Goal: Task Accomplishment & Management: Manage account settings

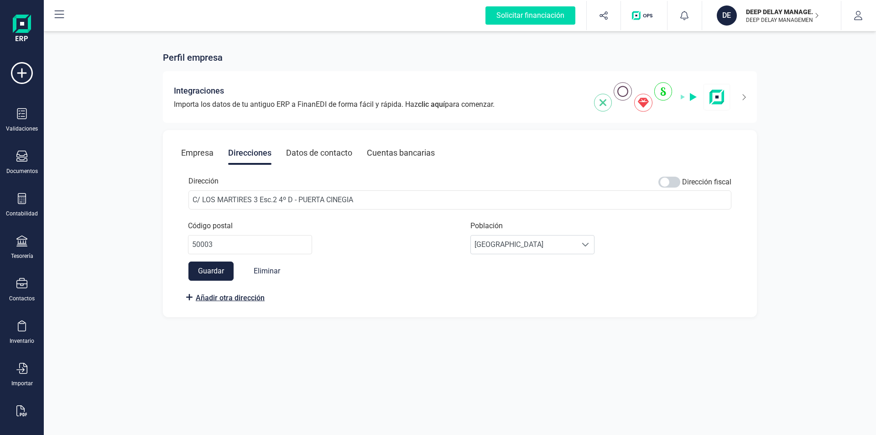
click at [255, 300] on span "Añadir otra dirección" at bounding box center [230, 297] width 69 height 11
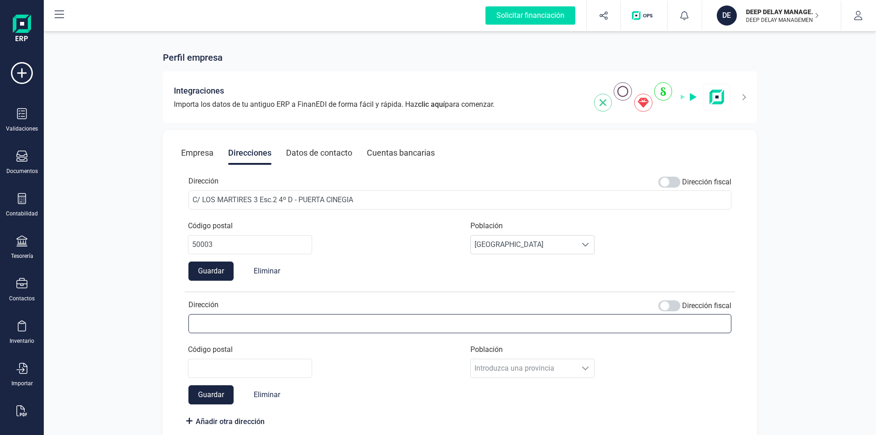
click at [293, 331] on input "Dirección" at bounding box center [459, 323] width 543 height 19
type input "[STREET_ADDRESS]"
click at [286, 361] on input "Código postal" at bounding box center [250, 368] width 124 height 19
type input "50001"
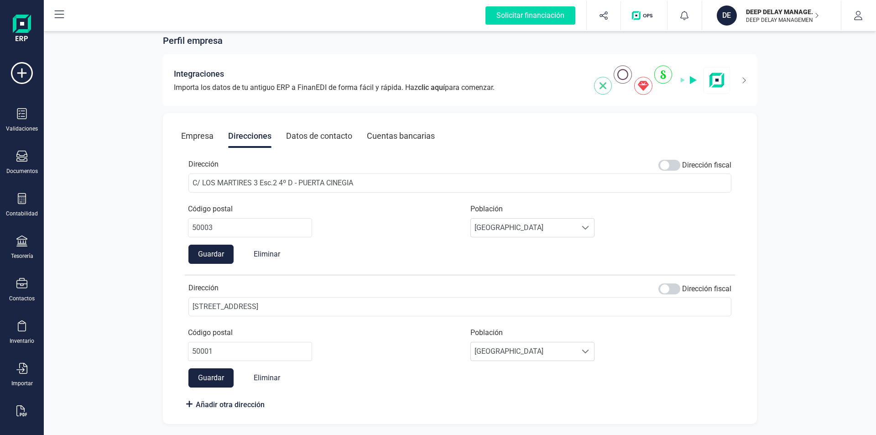
click at [213, 376] on button "Guardar" at bounding box center [210, 377] width 45 height 19
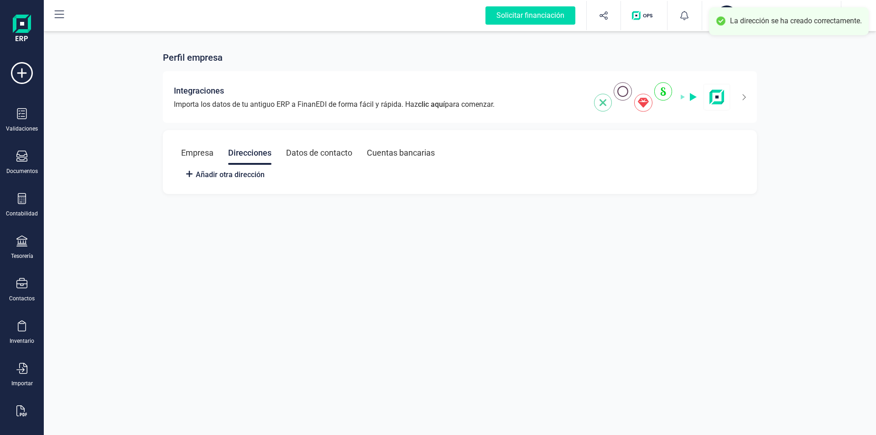
scroll to position [0, 0]
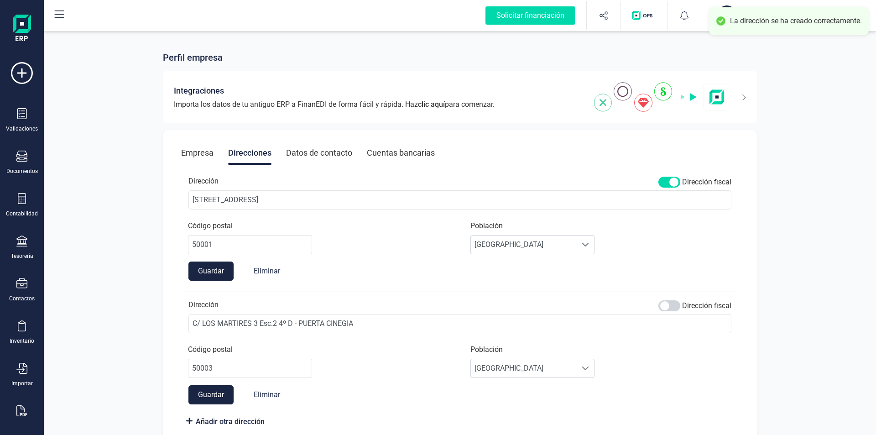
click at [343, 155] on div "Datos de contacto" at bounding box center [319, 153] width 66 height 24
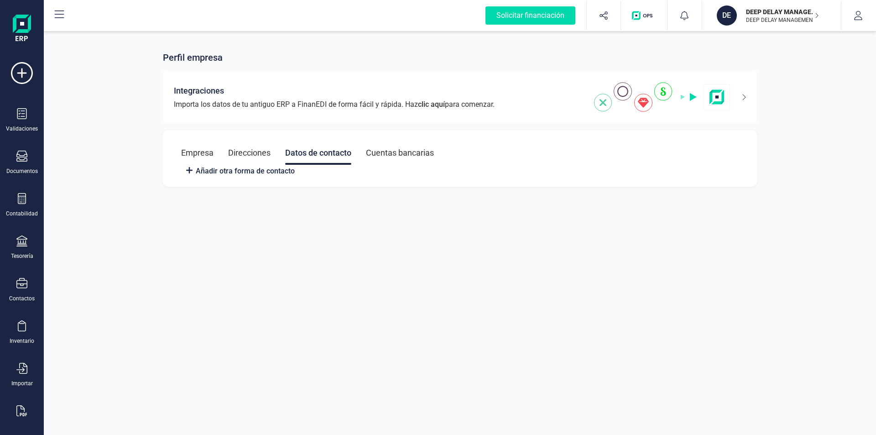
click at [420, 152] on div "Cuentas bancarias" at bounding box center [400, 153] width 68 height 24
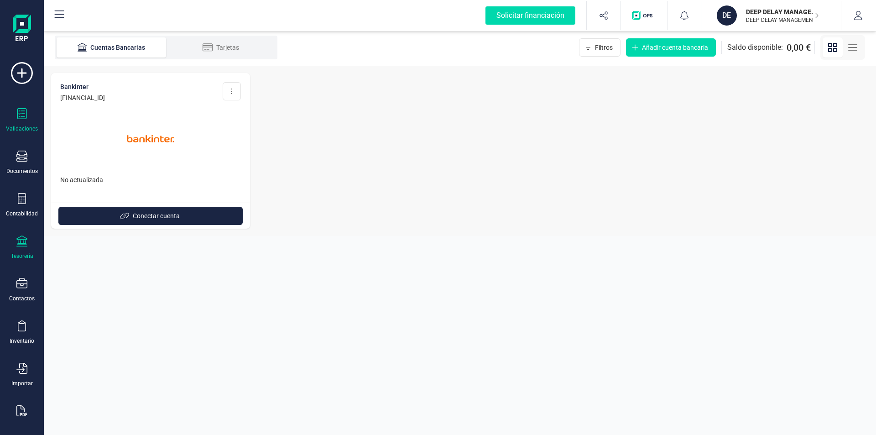
click at [26, 126] on div "Validaciones" at bounding box center [22, 128] width 32 height 7
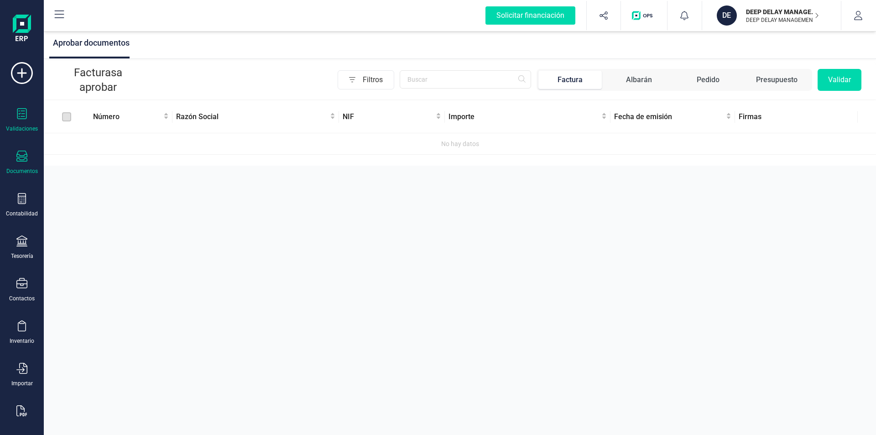
click at [23, 166] on div "Documentos" at bounding box center [22, 163] width 36 height 24
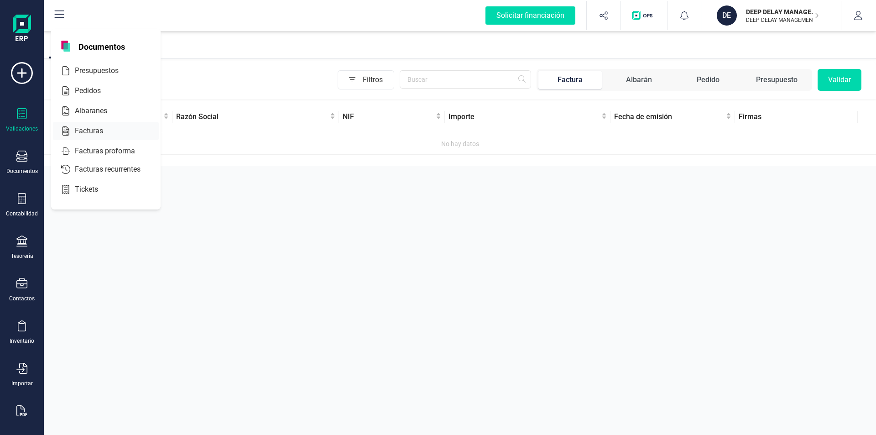
click at [80, 129] on span "Facturas" at bounding box center [95, 130] width 48 height 11
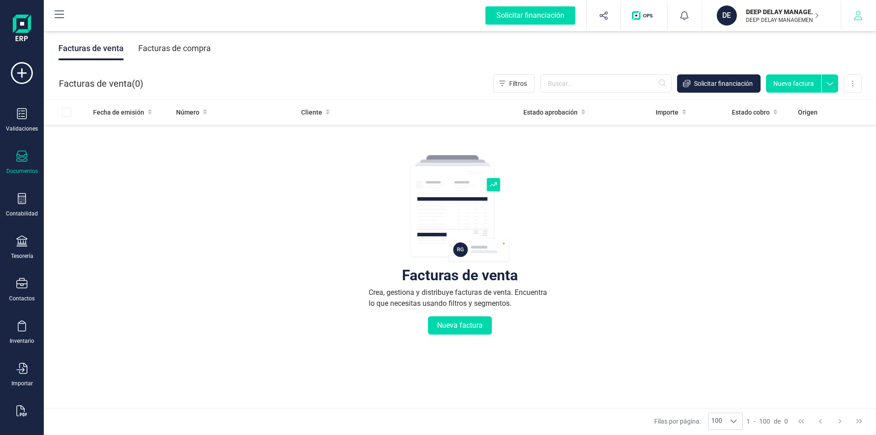
click at [863, 17] on button "button" at bounding box center [858, 15] width 34 height 29
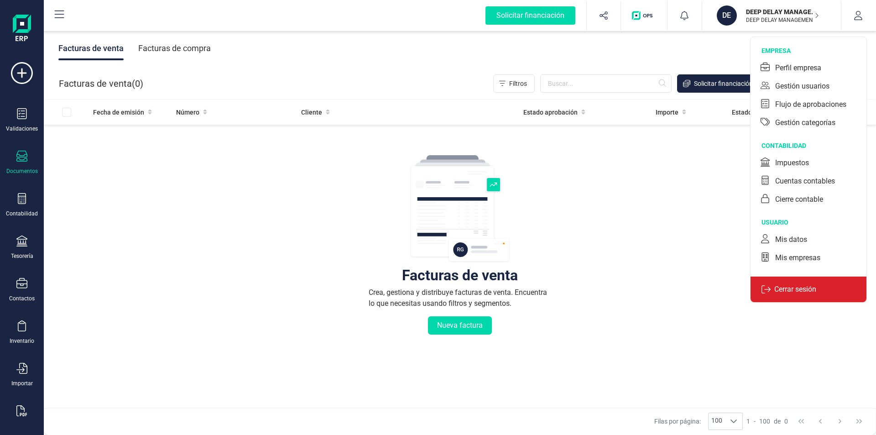
click at [775, 290] on p "Cerrar sesión" at bounding box center [795, 289] width 49 height 11
